Goal: Complete application form: Complete application form

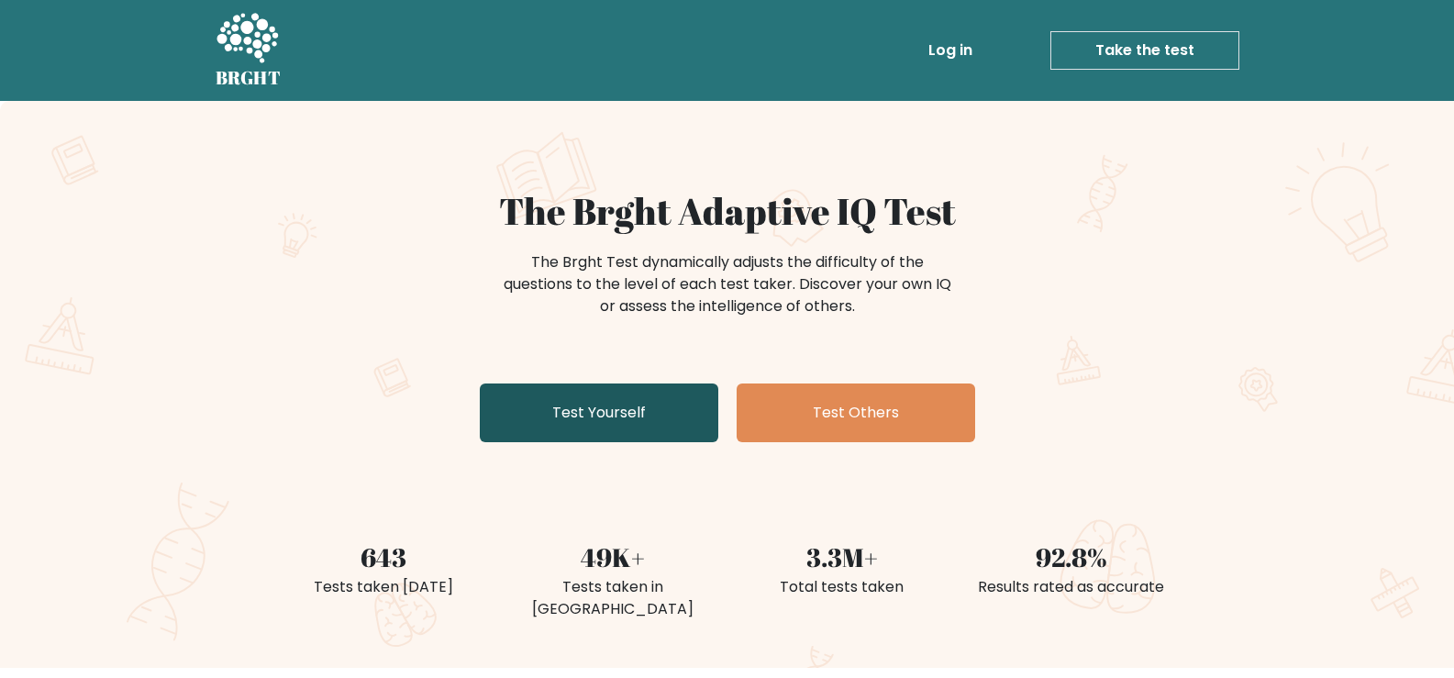
click at [549, 396] on link "Test Yourself" at bounding box center [599, 413] width 239 height 59
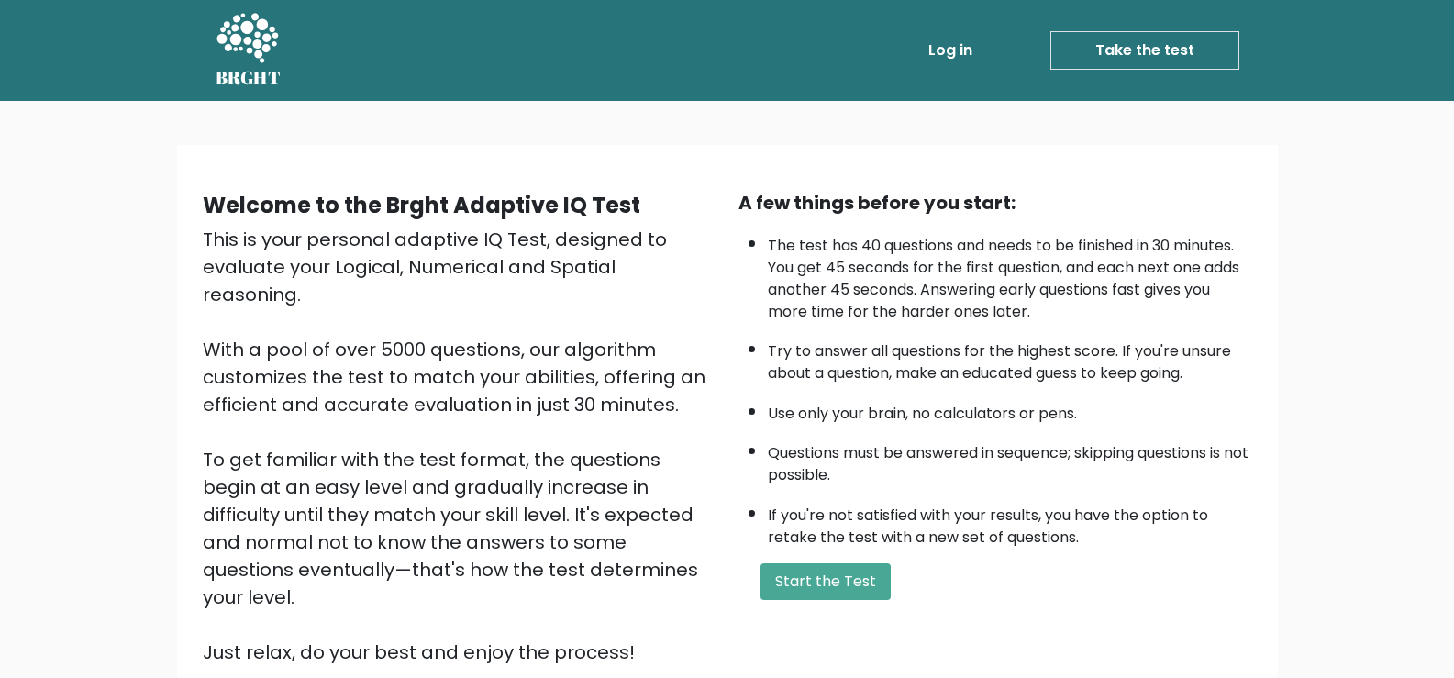
scroll to position [162, 0]
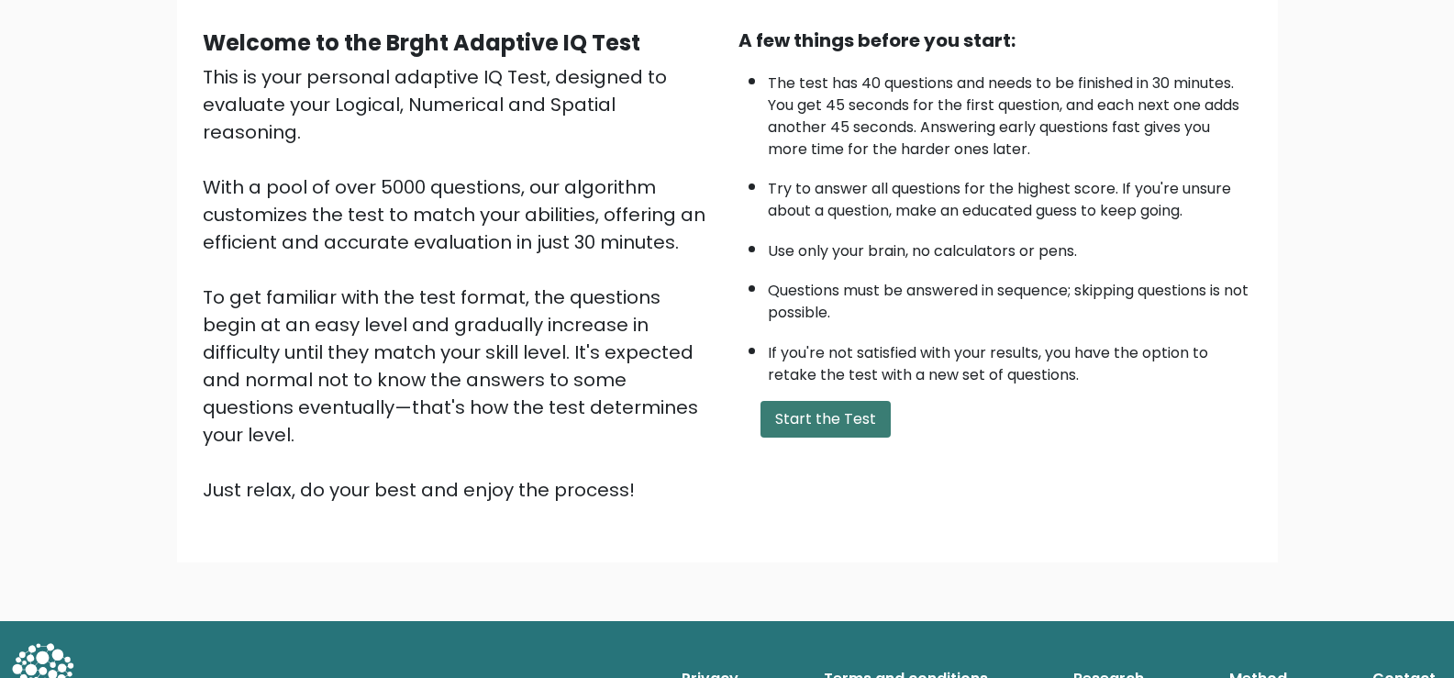
click at [829, 432] on button "Start the Test" at bounding box center [826, 419] width 130 height 37
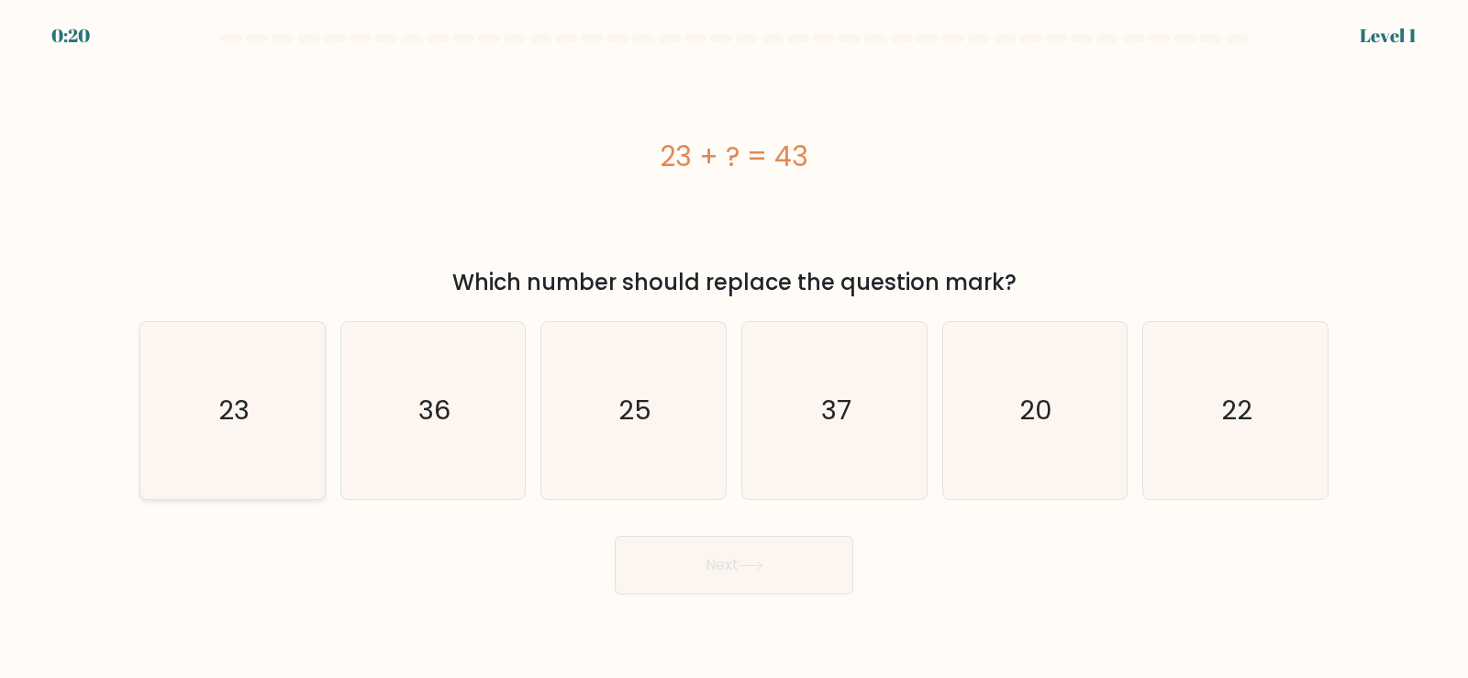
click at [253, 413] on icon "23" at bounding box center [232, 410] width 177 height 177
click at [734, 349] on input "a. 23" at bounding box center [734, 343] width 1 height 9
radio input "true"
click at [751, 561] on icon at bounding box center [751, 566] width 25 height 10
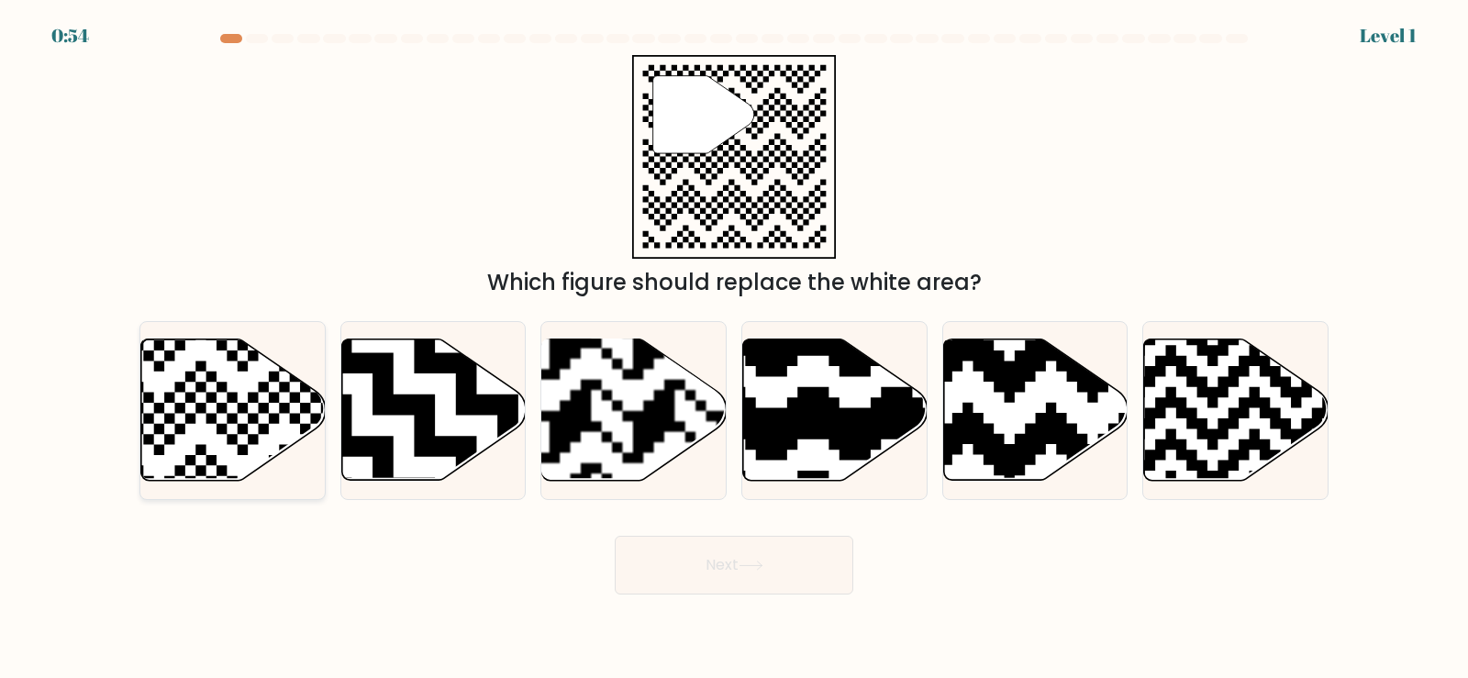
click at [190, 406] on icon at bounding box center [233, 409] width 184 height 141
click at [734, 349] on input "a." at bounding box center [734, 343] width 1 height 9
radio input "true"
click at [672, 549] on button "Next" at bounding box center [734, 565] width 239 height 59
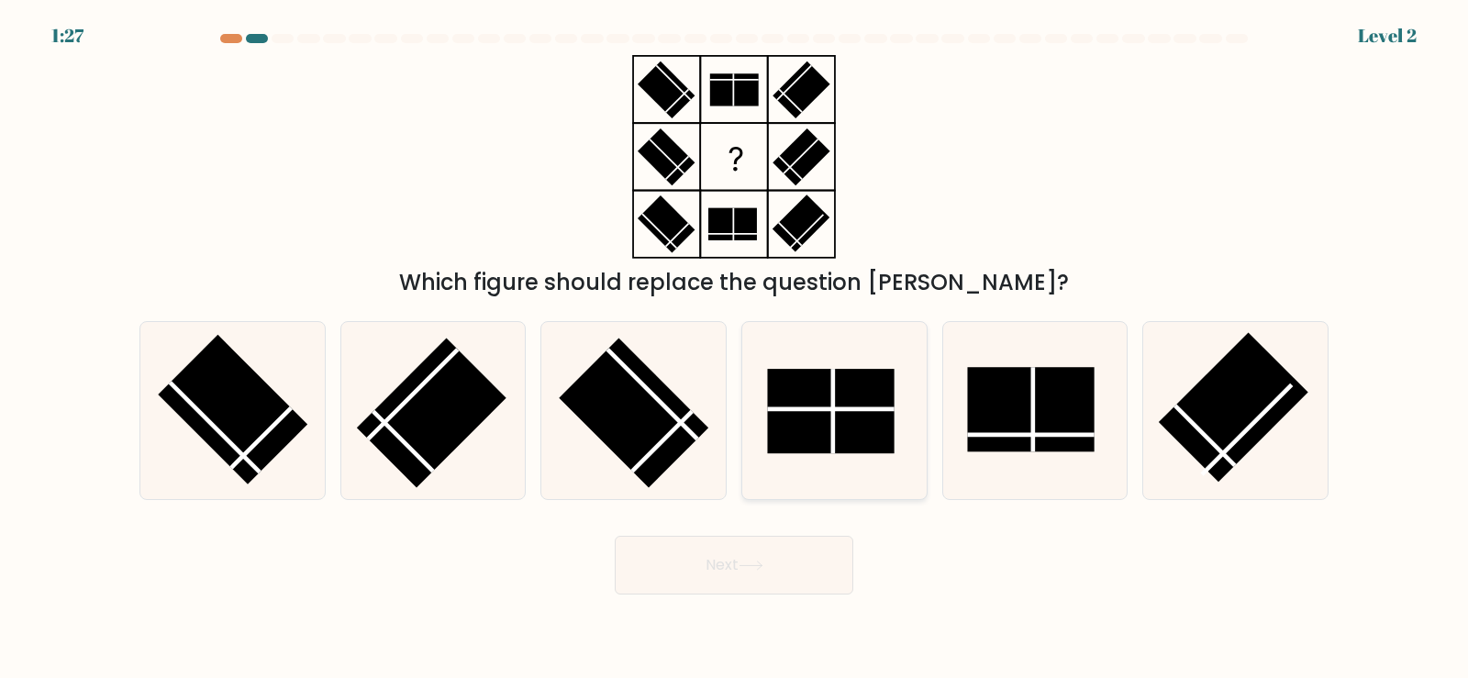
click at [823, 413] on rect at bounding box center [830, 411] width 127 height 84
click at [735, 349] on input "d." at bounding box center [734, 343] width 1 height 9
radio input "true"
click at [730, 556] on button "Next" at bounding box center [734, 565] width 239 height 59
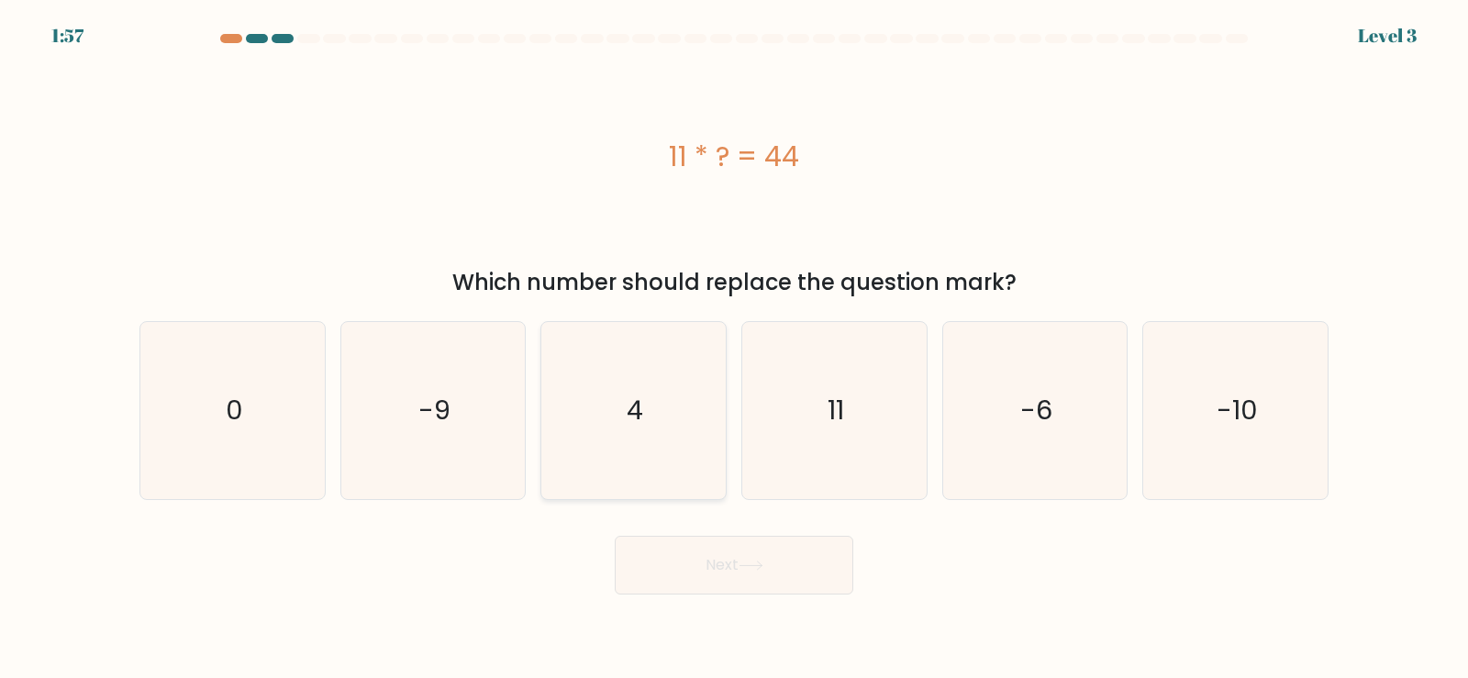
click at [675, 425] on icon "4" at bounding box center [633, 410] width 177 height 177
click at [734, 349] on input "c. 4" at bounding box center [734, 343] width 1 height 9
radio input "true"
click at [708, 579] on button "Next" at bounding box center [734, 565] width 239 height 59
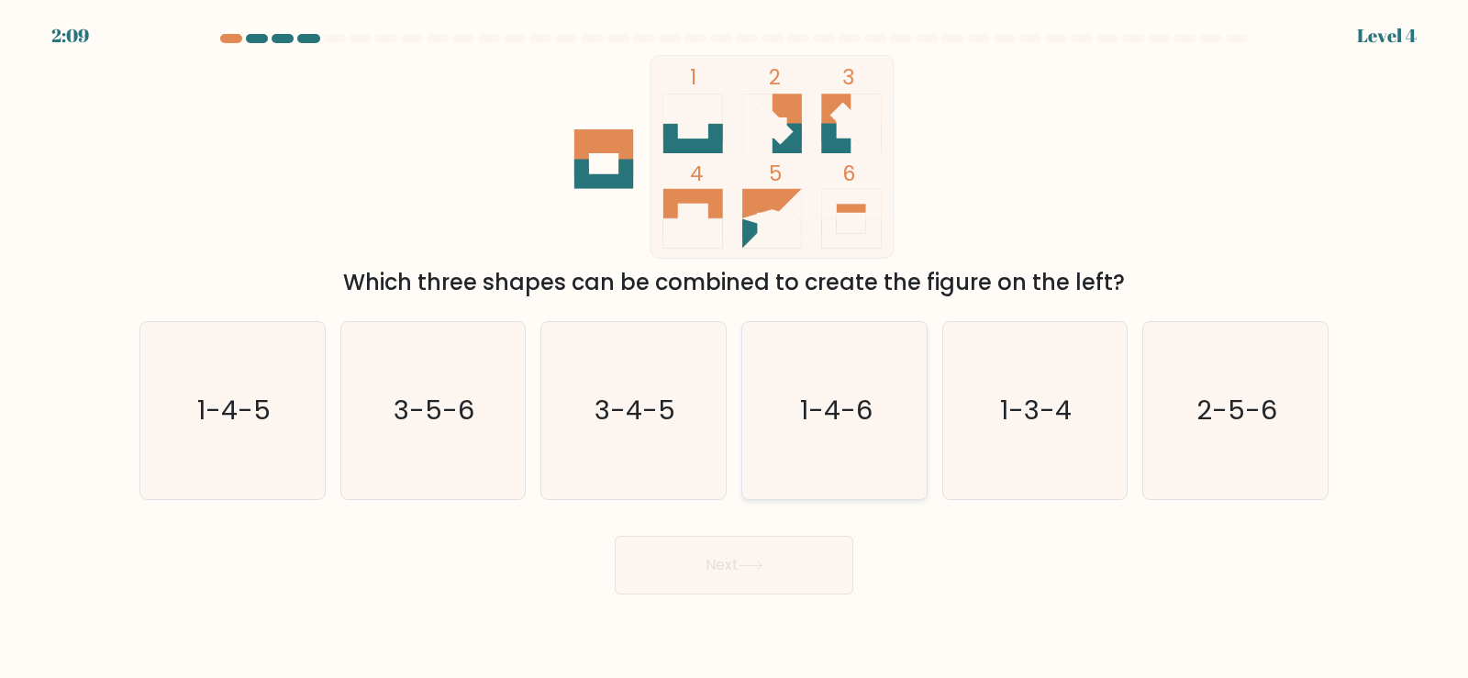
click at [907, 411] on icon "1-4-6" at bounding box center [834, 410] width 177 height 177
click at [735, 349] on input "d. 1-4-6" at bounding box center [734, 343] width 1 height 9
radio input "true"
click at [775, 553] on button "Next" at bounding box center [734, 565] width 239 height 59
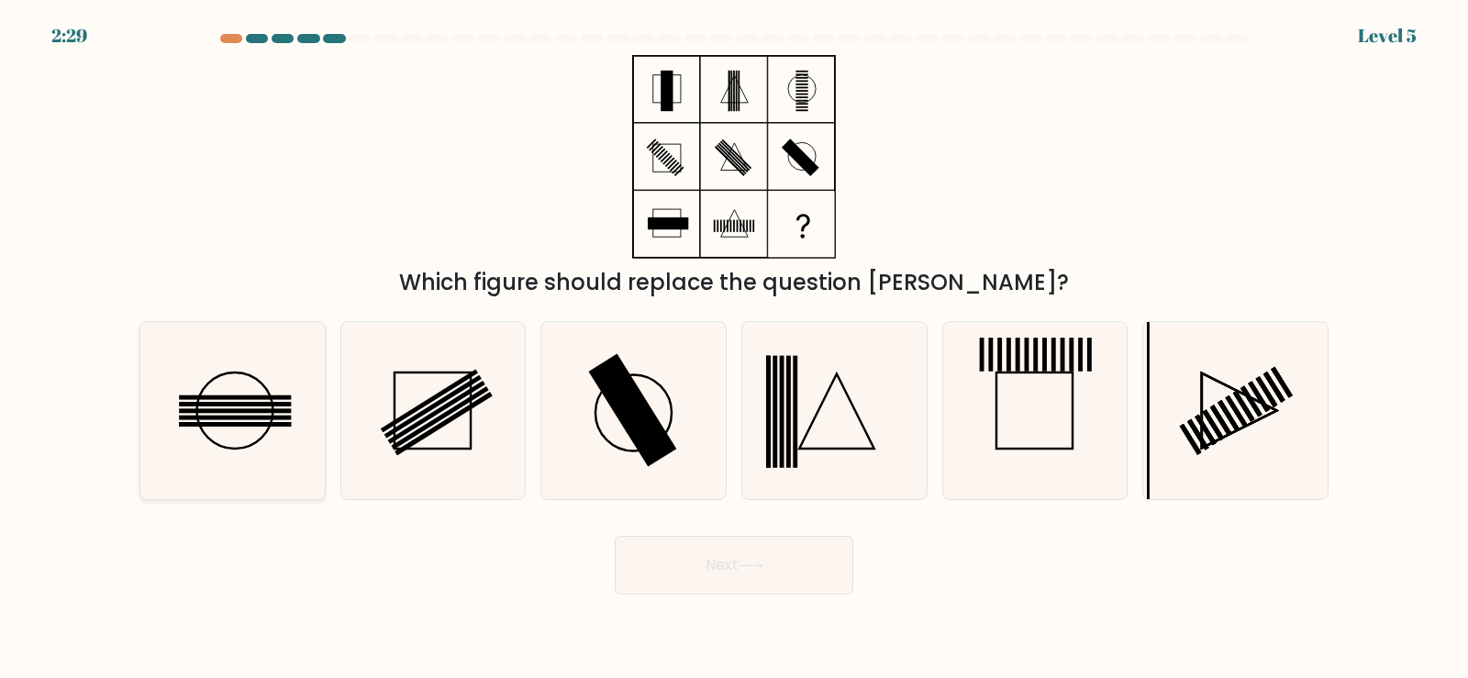
click at [264, 417] on rect at bounding box center [235, 417] width 112 height 5
click at [734, 349] on input "a." at bounding box center [734, 343] width 1 height 9
radio input "true"
click at [708, 582] on button "Next" at bounding box center [734, 565] width 239 height 59
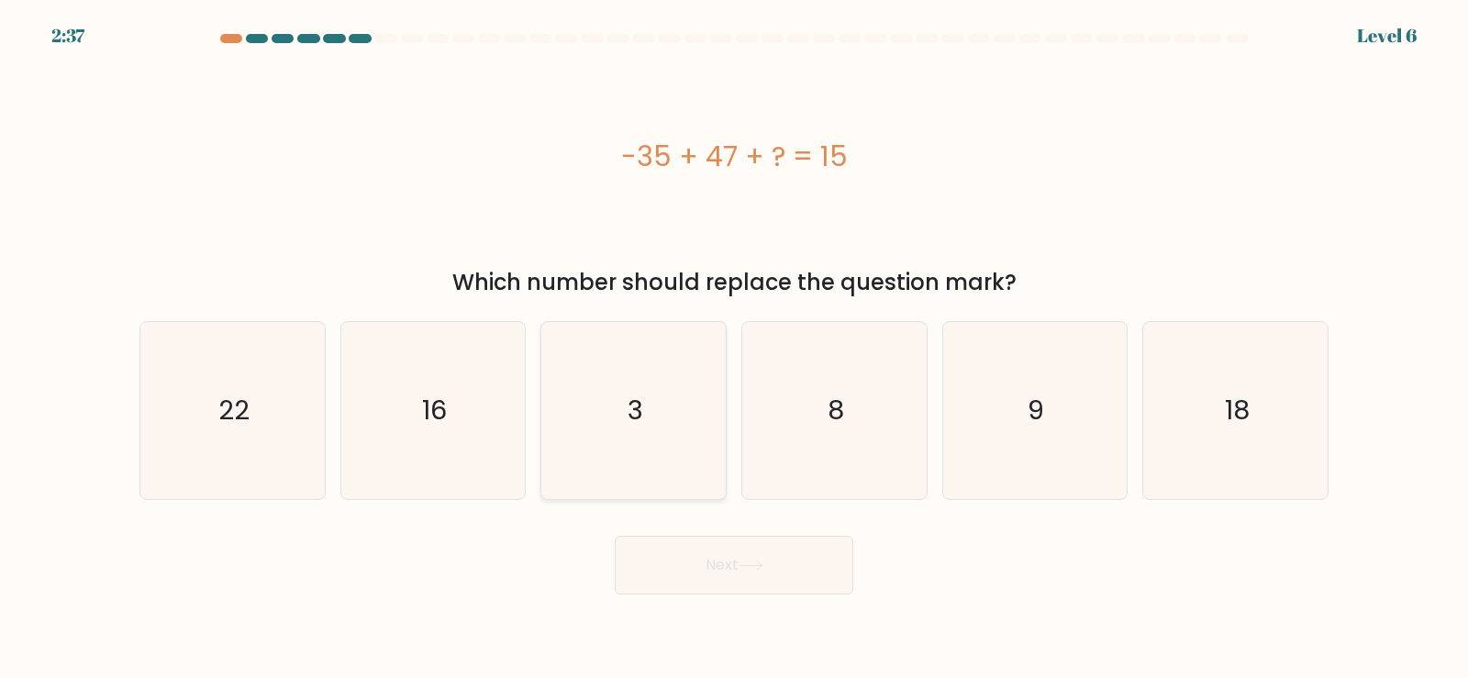
click at [673, 435] on icon "3" at bounding box center [633, 410] width 177 height 177
click at [734, 349] on input "c. 3" at bounding box center [734, 343] width 1 height 9
radio input "true"
click at [707, 566] on button "Next" at bounding box center [734, 565] width 239 height 59
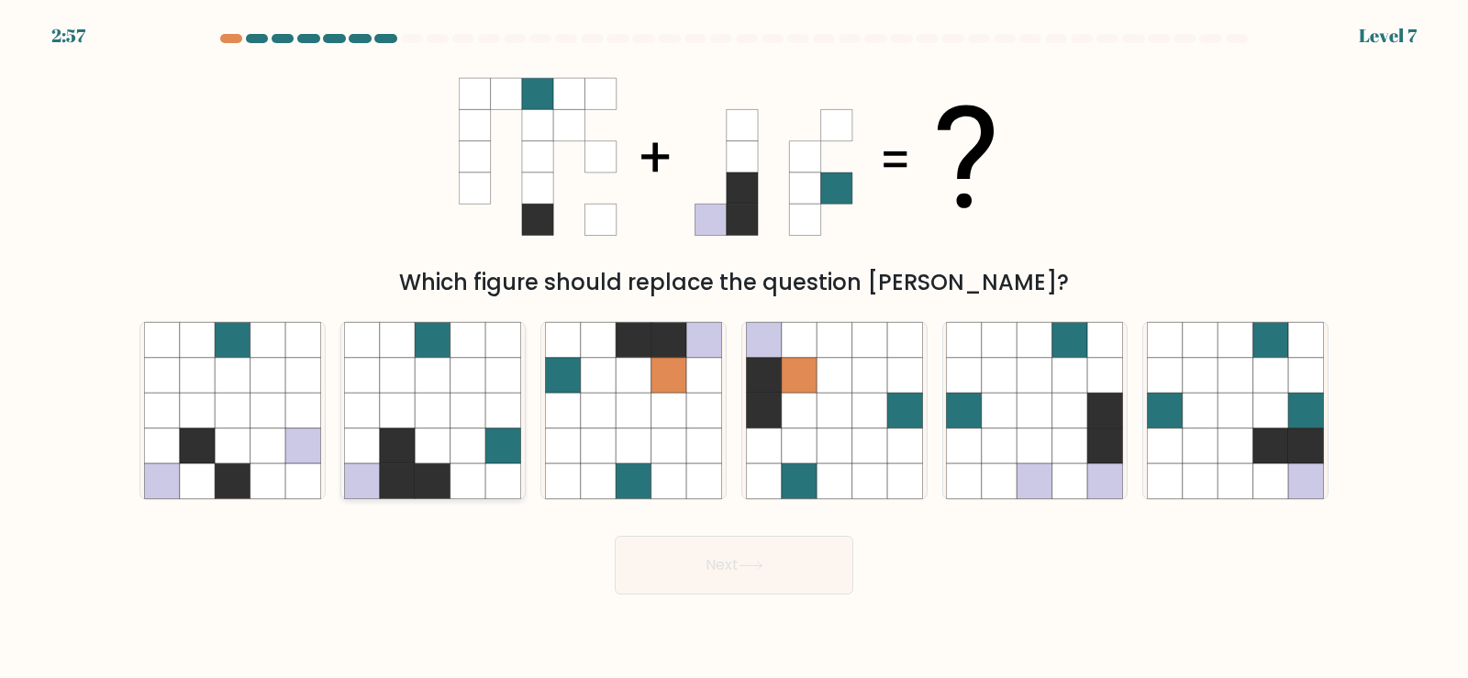
click at [485, 432] on icon at bounding box center [432, 410] width 177 height 177
click at [734, 349] on input "b." at bounding box center [734, 343] width 1 height 9
radio input "true"
click at [671, 566] on button "Next" at bounding box center [734, 565] width 239 height 59
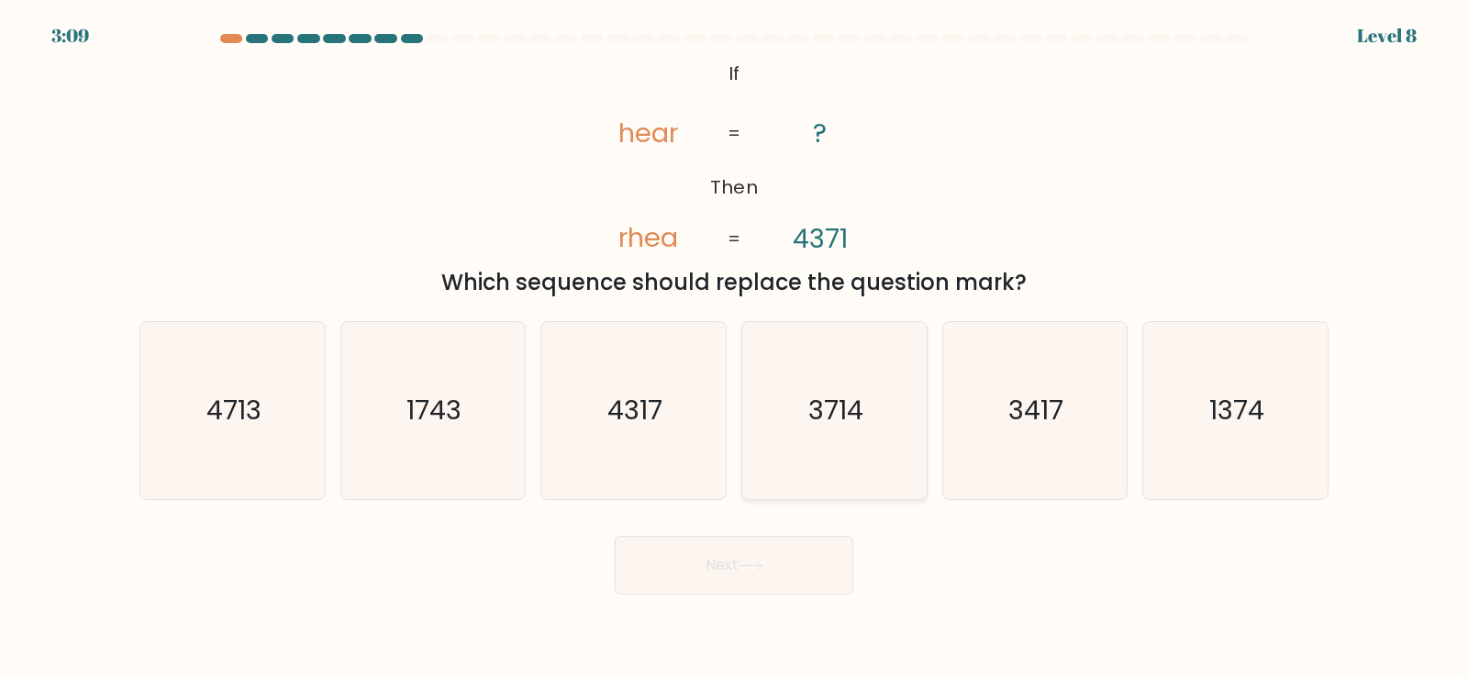
click at [858, 422] on text "3714" at bounding box center [835, 410] width 55 height 37
click at [735, 349] on input "d. 3714" at bounding box center [734, 343] width 1 height 9
radio input "true"
click at [768, 563] on button "Next" at bounding box center [734, 565] width 239 height 59
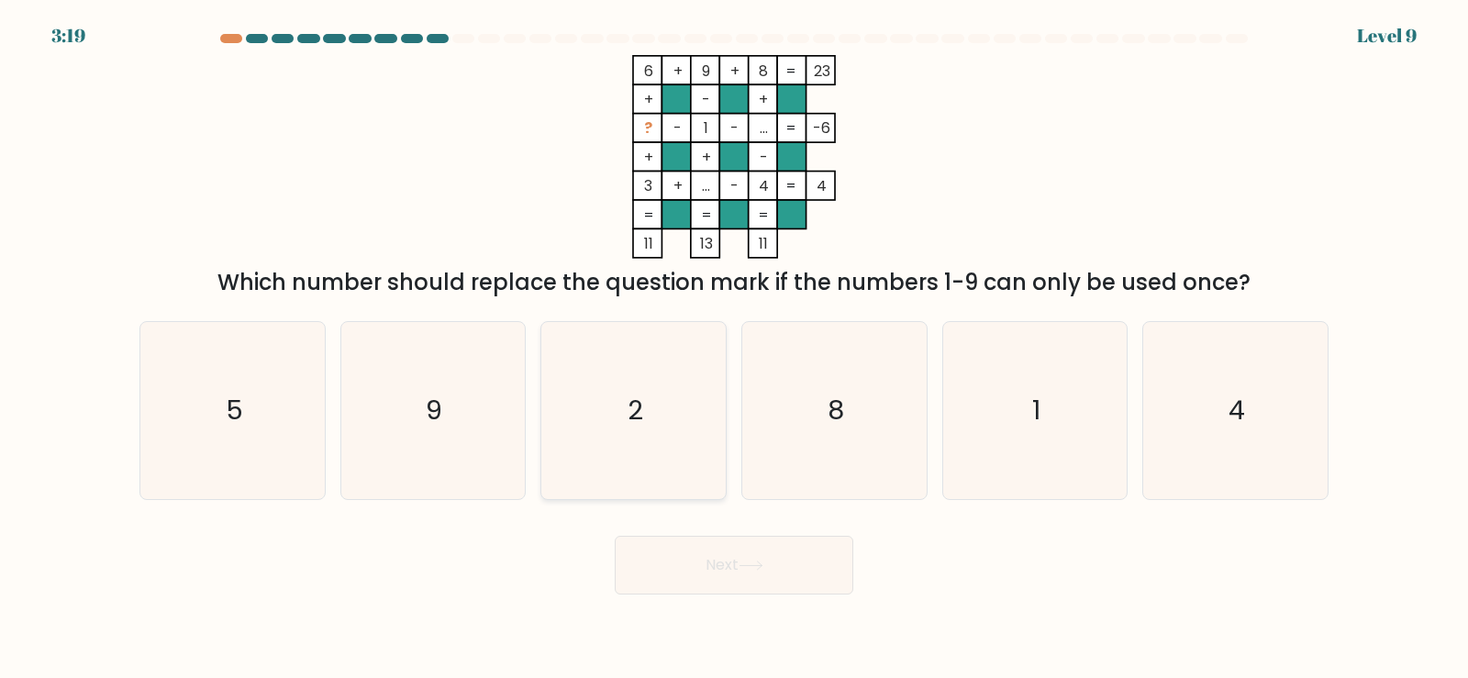
click at [682, 357] on icon "2" at bounding box center [633, 410] width 177 height 177
click at [734, 349] on input "c. 2" at bounding box center [734, 343] width 1 height 9
radio input "true"
